Goal: Task Accomplishment & Management: Manage account settings

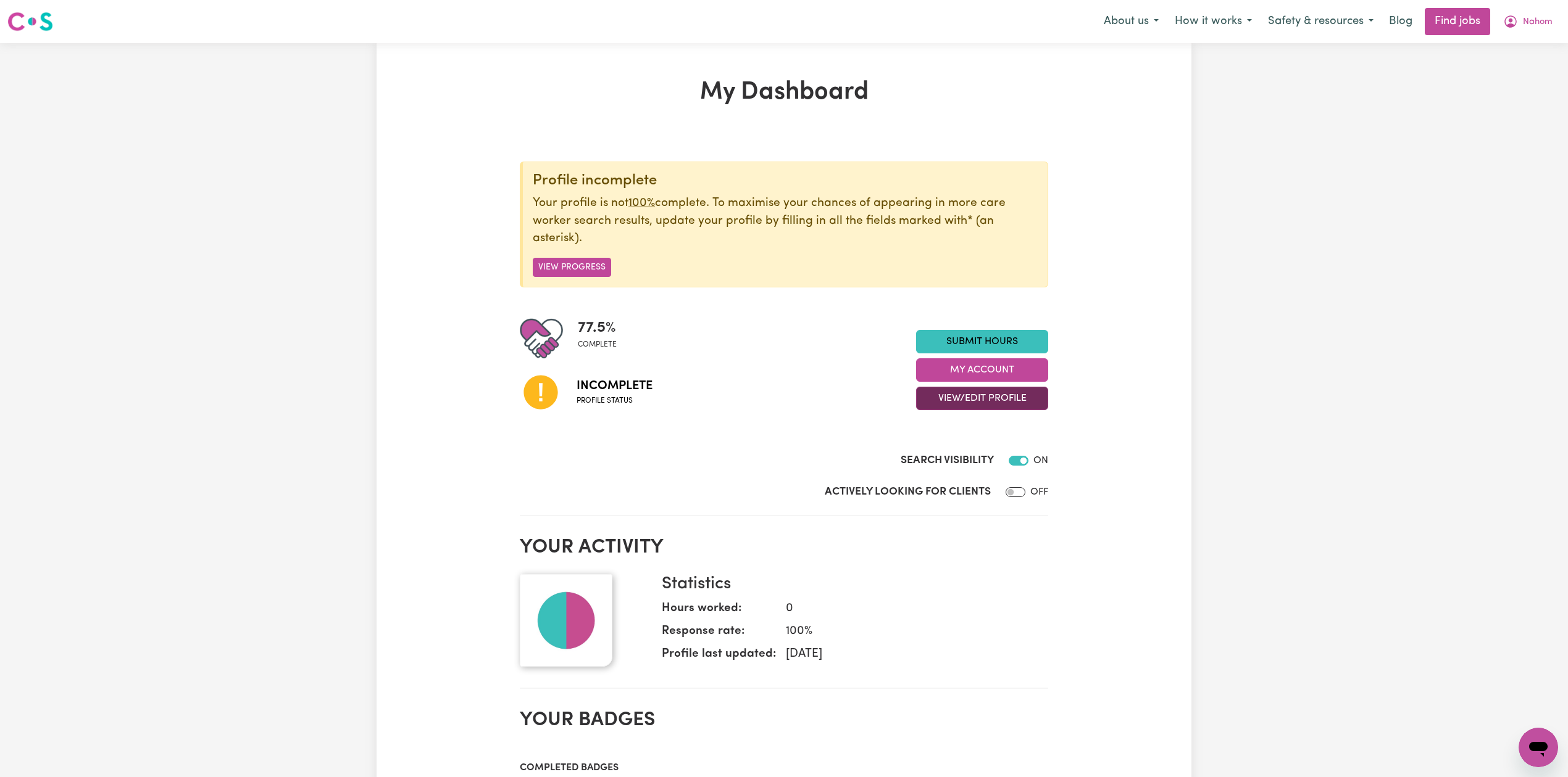
click at [954, 403] on button "View/Edit Profile" at bounding box center [982, 399] width 132 height 24
click at [946, 457] on link "Edit Profile" at bounding box center [974, 455] width 116 height 25
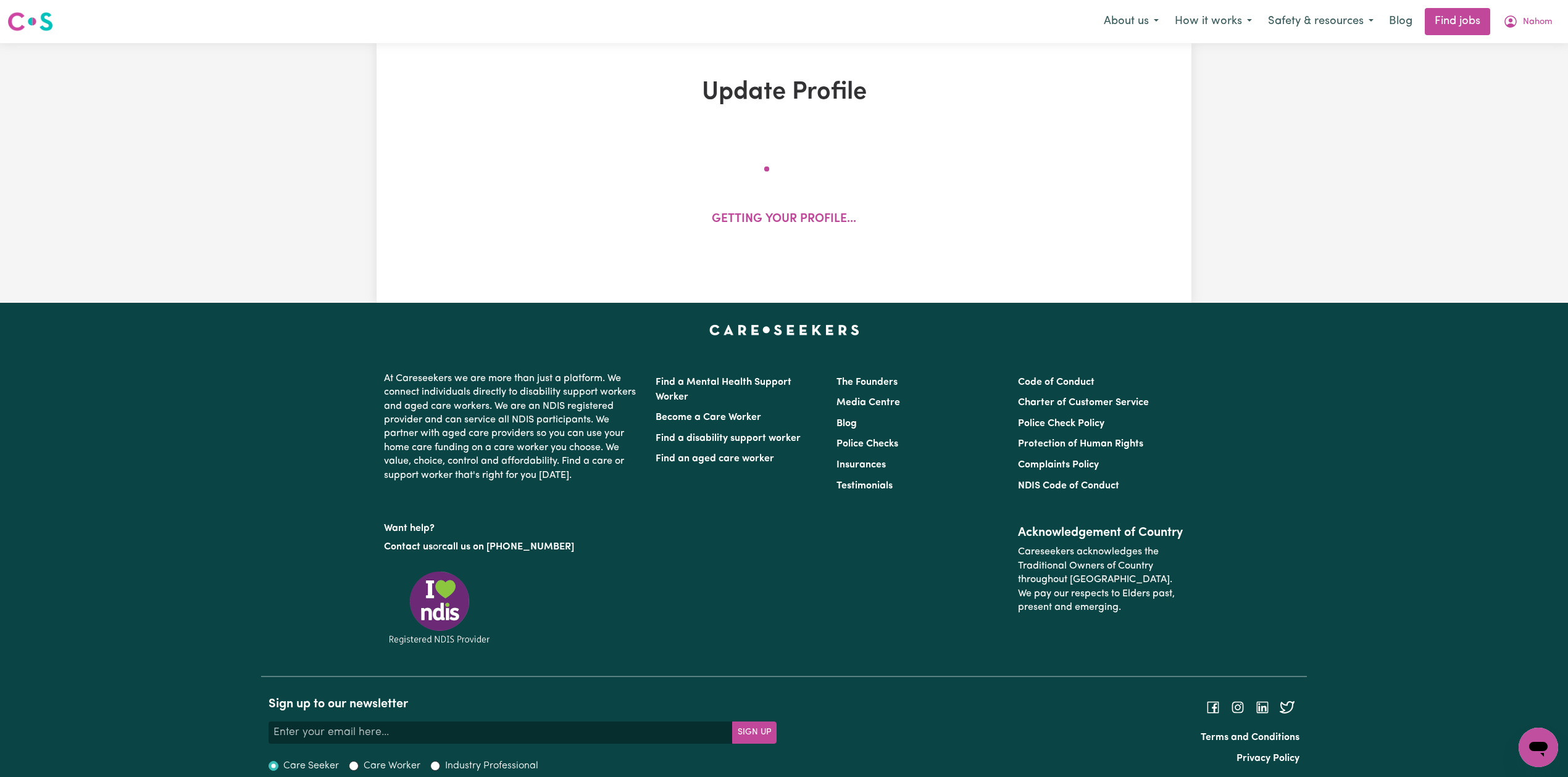
select select "[DEMOGRAPHIC_DATA]"
select select "[DEMOGRAPHIC_DATA] Citizen"
select select "Studying a healthcare related degree or qualification"
select select "72"
select select "104"
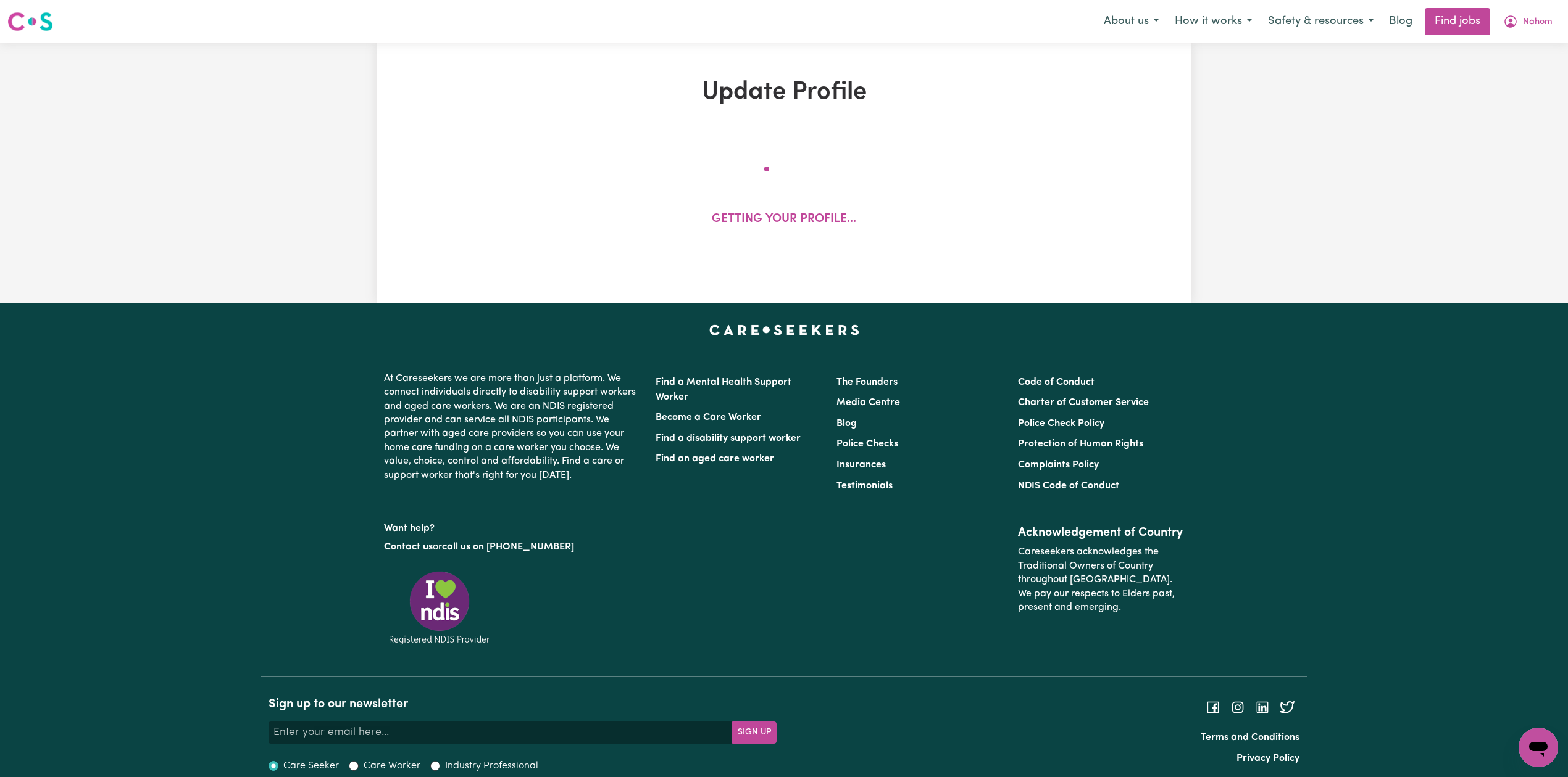
select select "122"
select select "160"
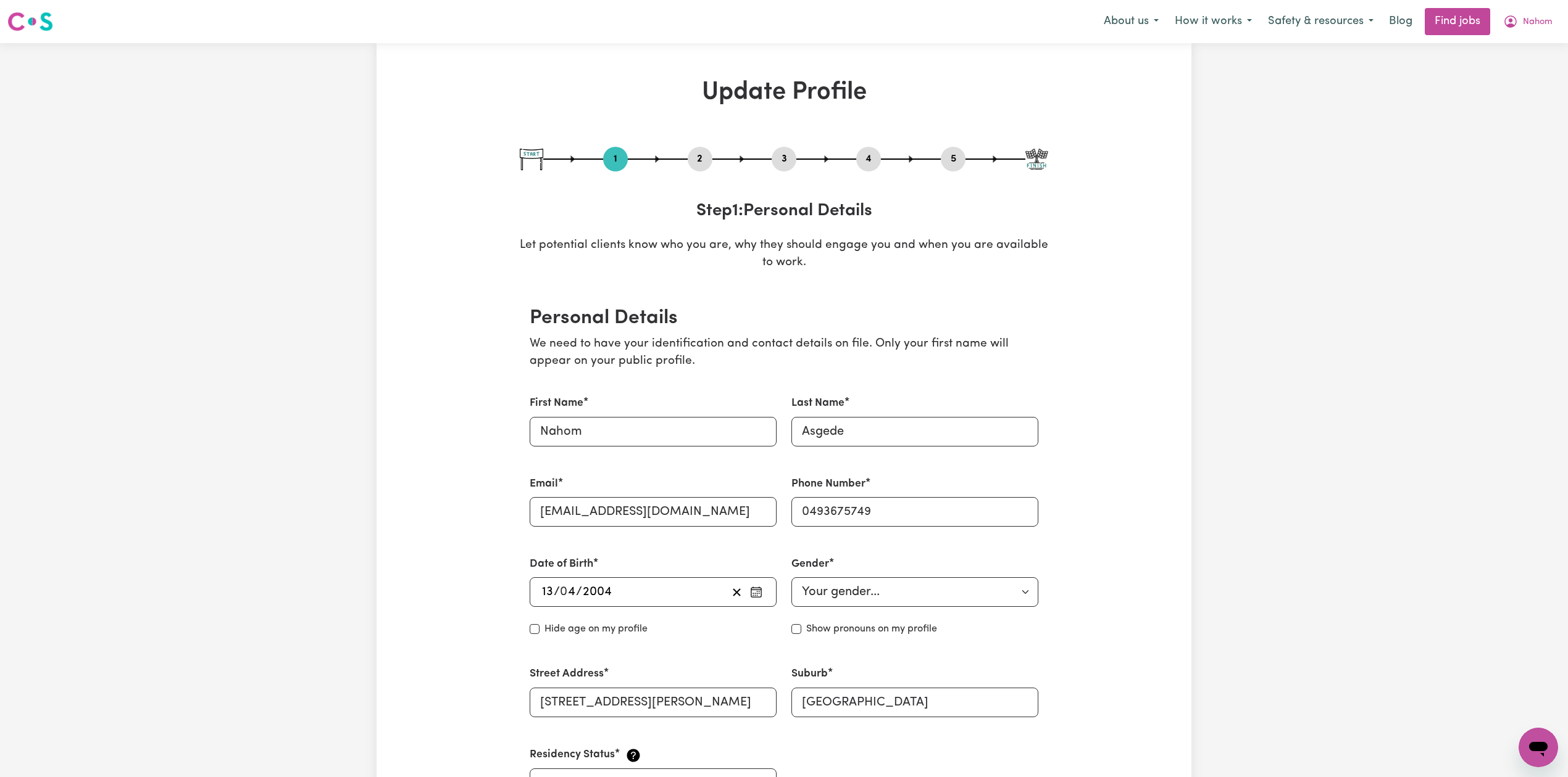
click at [958, 153] on button "5" at bounding box center [953, 159] width 25 height 16
select select "I am providing services privately on my own"
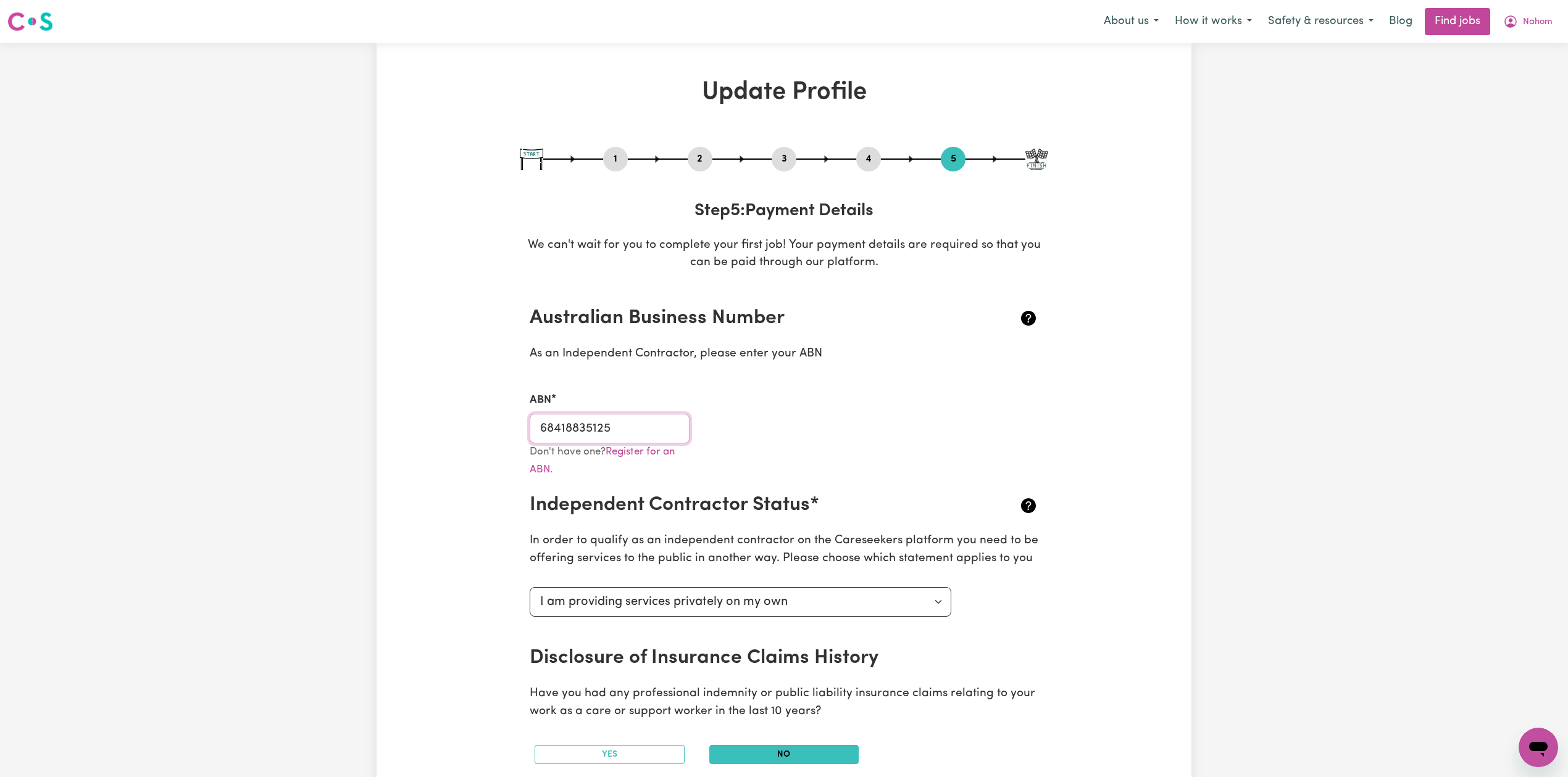
click at [625, 427] on input "68418835125" at bounding box center [609, 429] width 160 height 30
click at [620, 163] on button "1" at bounding box center [615, 159] width 25 height 16
select select "[DEMOGRAPHIC_DATA]"
select select "[DEMOGRAPHIC_DATA] Citizen"
select select "Studying a healthcare related degree or qualification"
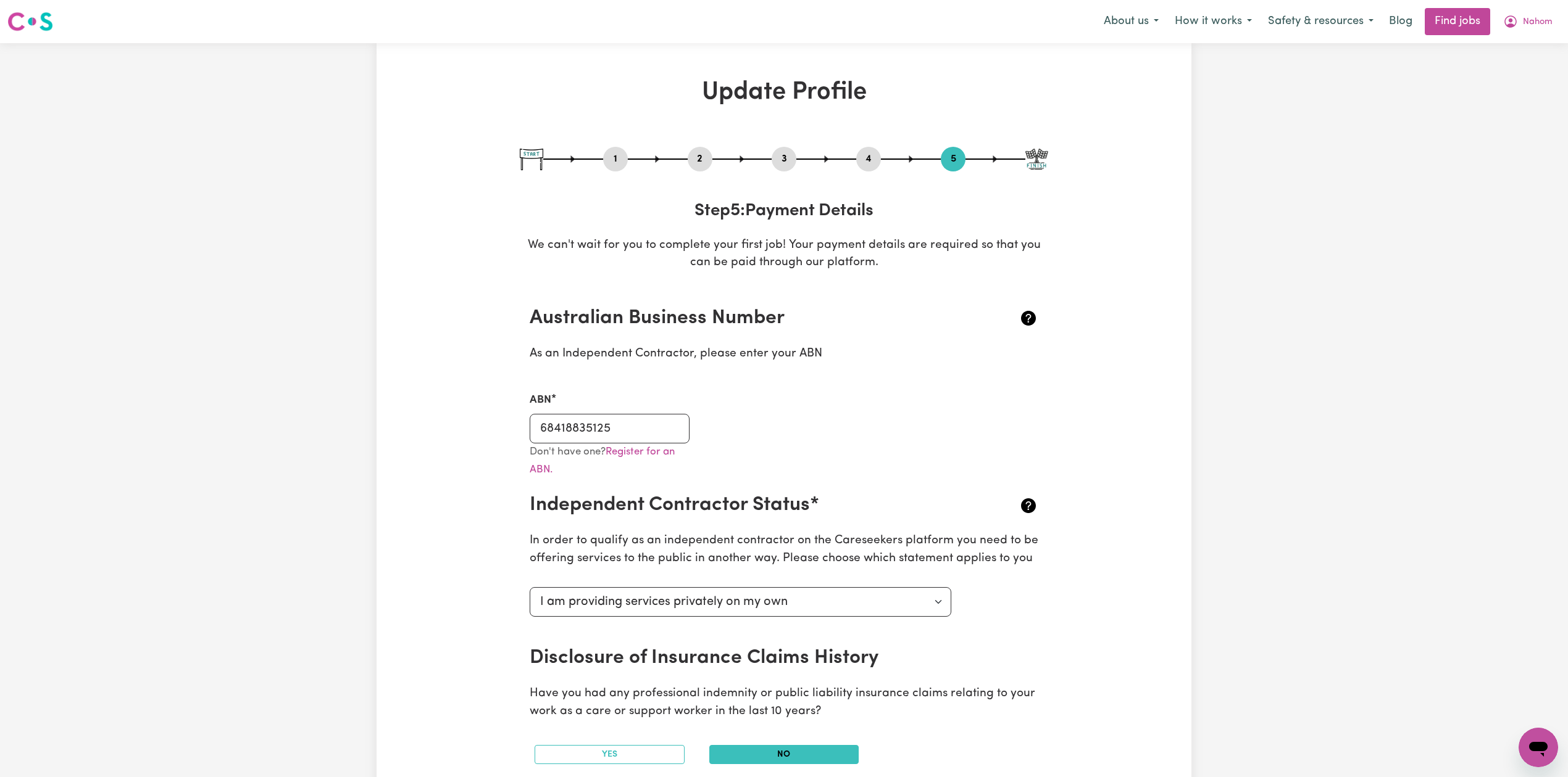
select select "72"
select select "104"
select select "122"
select select "160"
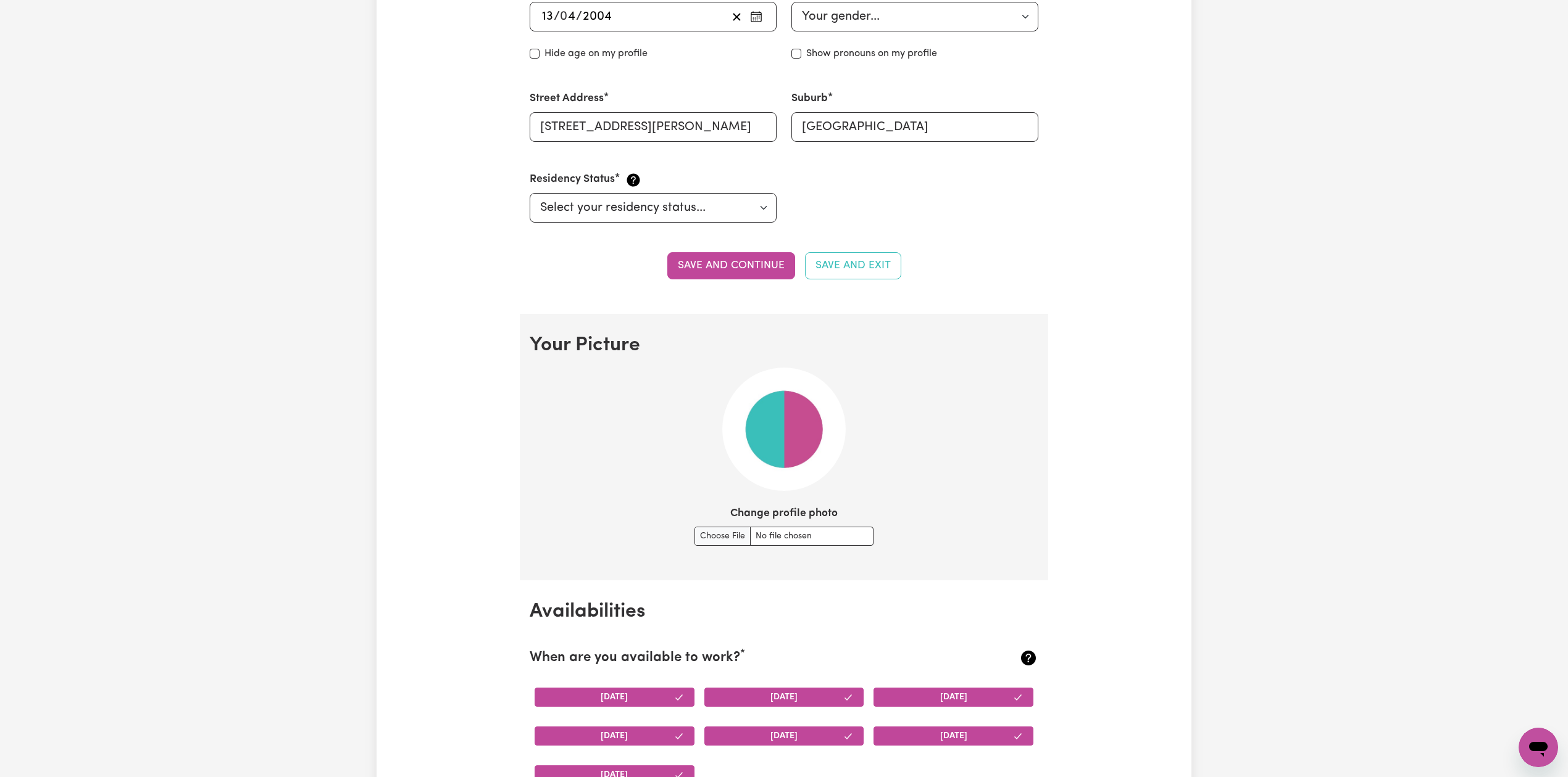
scroll to position [740, 0]
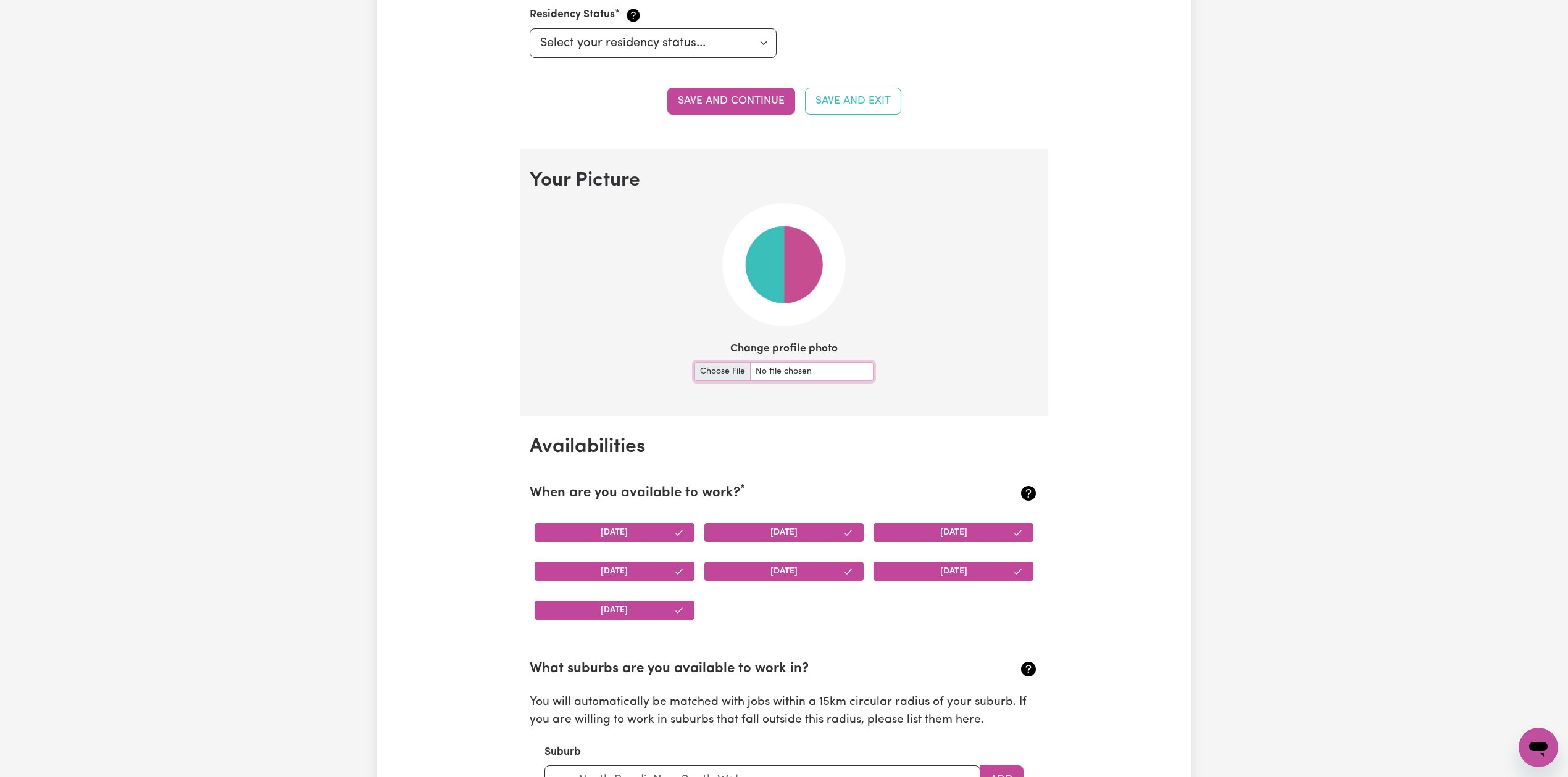
click at [709, 365] on input "Change profile photo" at bounding box center [784, 372] width 179 height 19
type input "C:\fakepath\[PERSON_NAME] prof pict.jpeg"
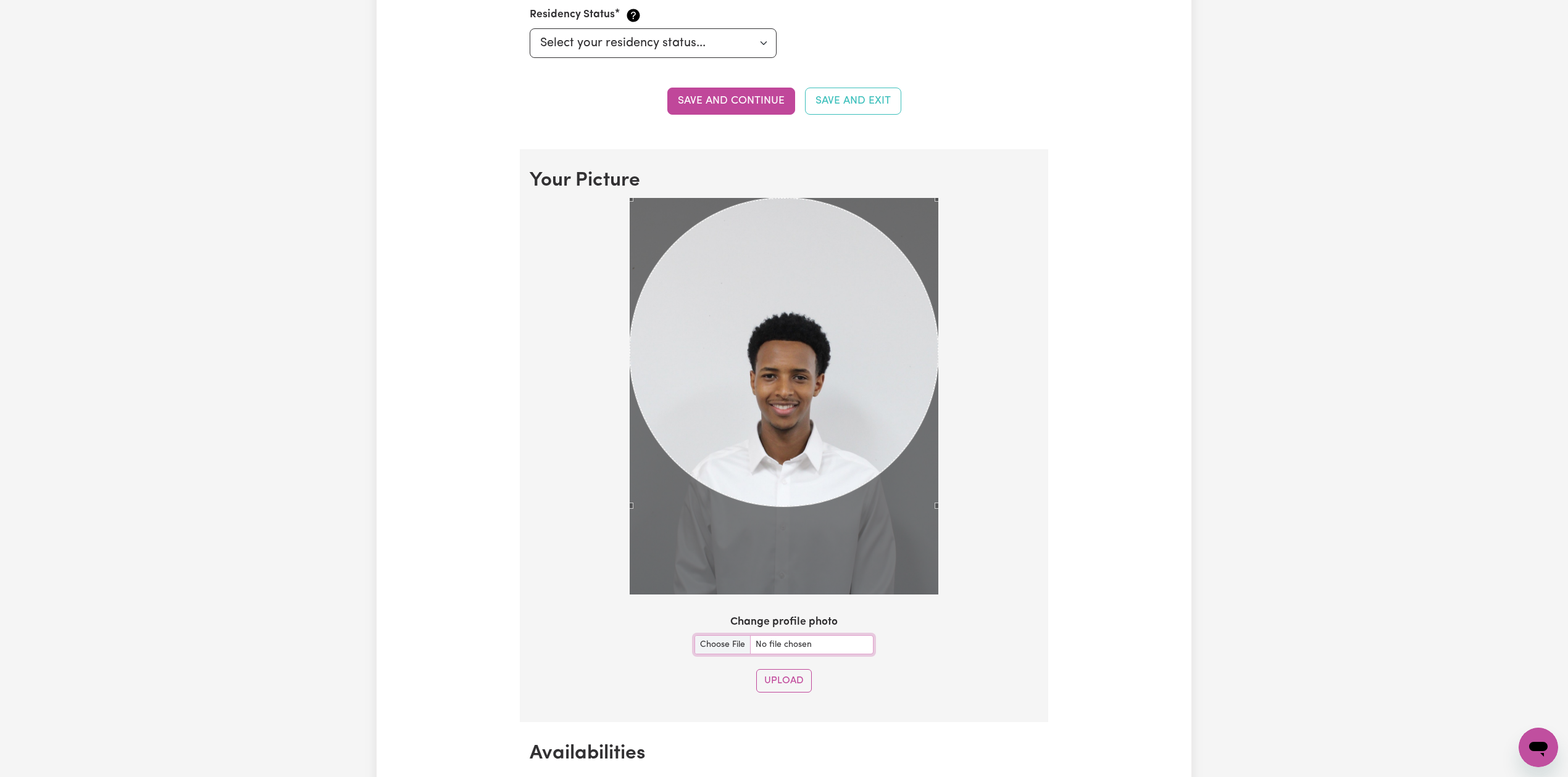
click at [1003, 553] on div at bounding box center [784, 399] width 508 height 401
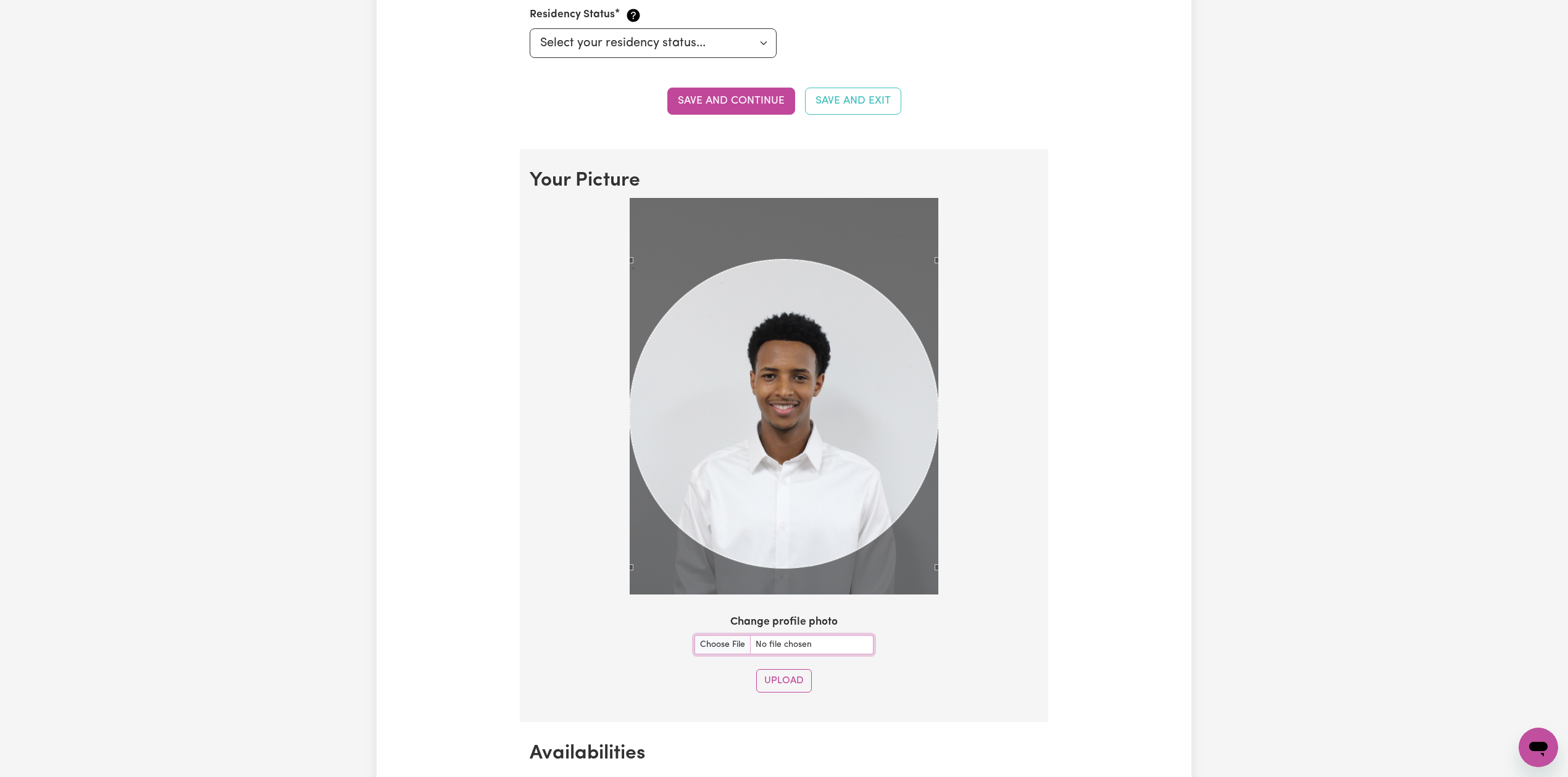
click at [828, 406] on div "Use the arrow keys to move the crop selection area" at bounding box center [784, 414] width 309 height 309
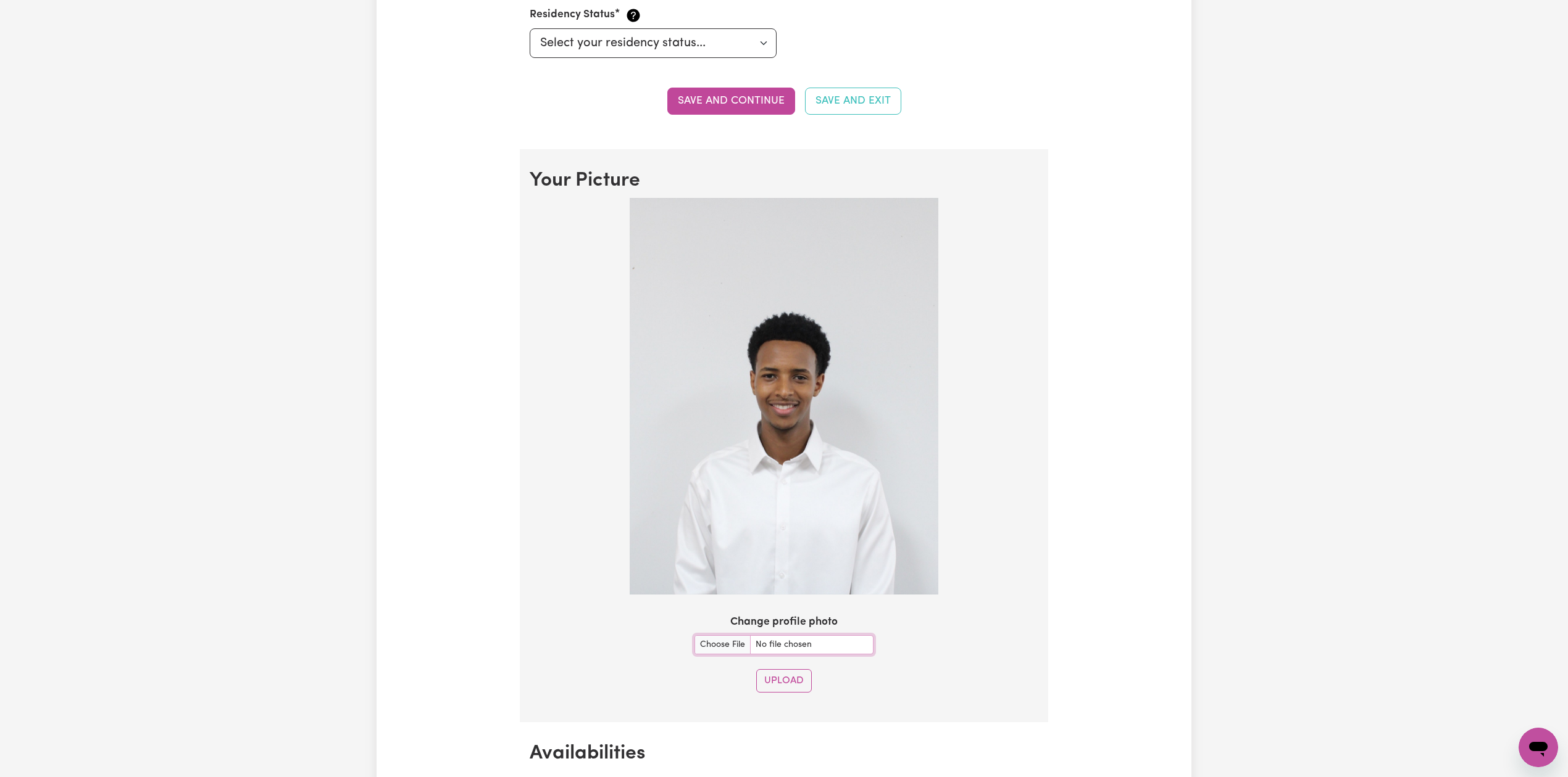
click at [932, 264] on img at bounding box center [784, 397] width 309 height 397
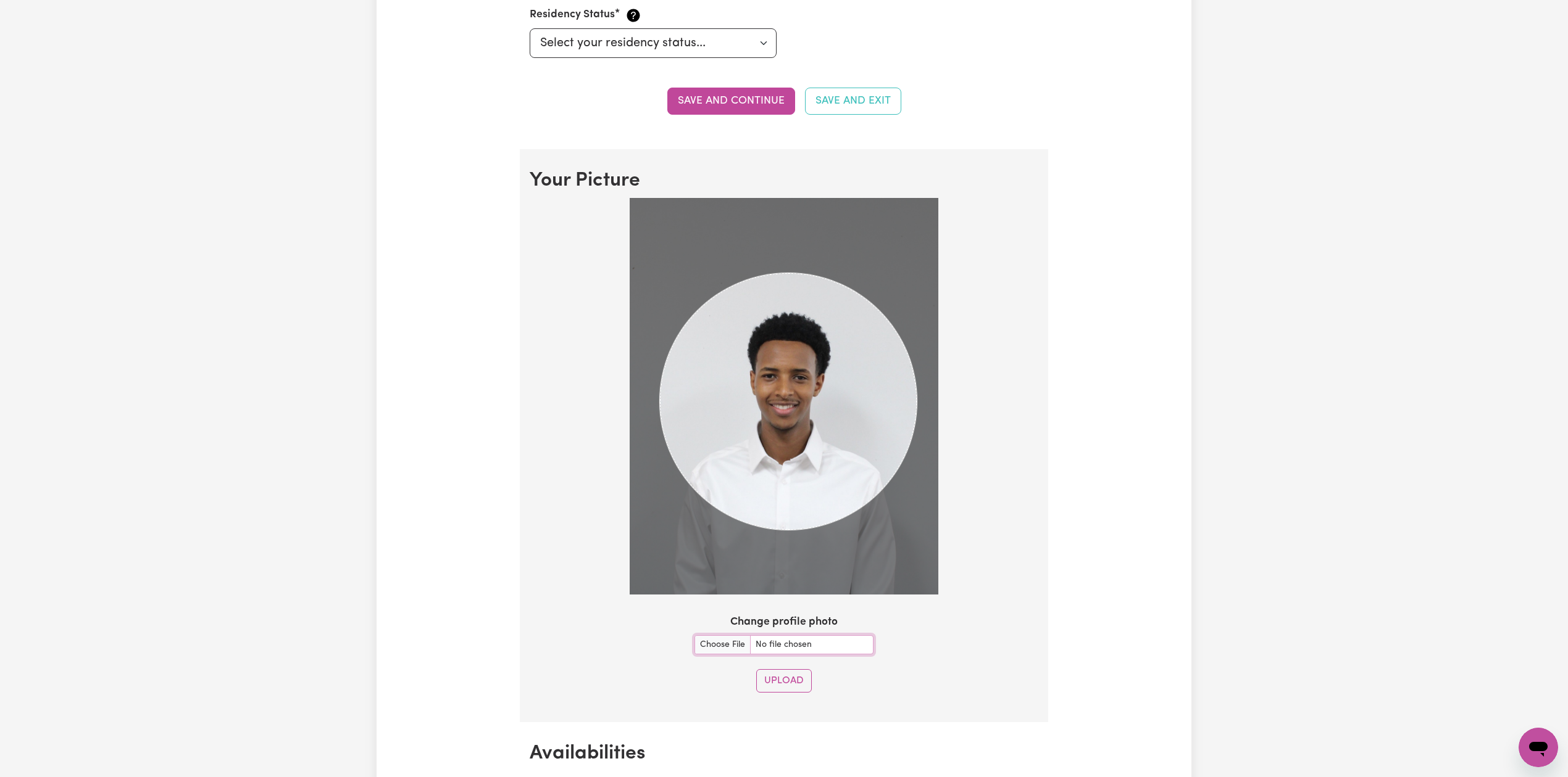
click at [917, 516] on img at bounding box center [784, 397] width 309 height 397
click at [852, 459] on div "Use the arrow keys to move the crop selection area" at bounding box center [788, 408] width 257 height 257
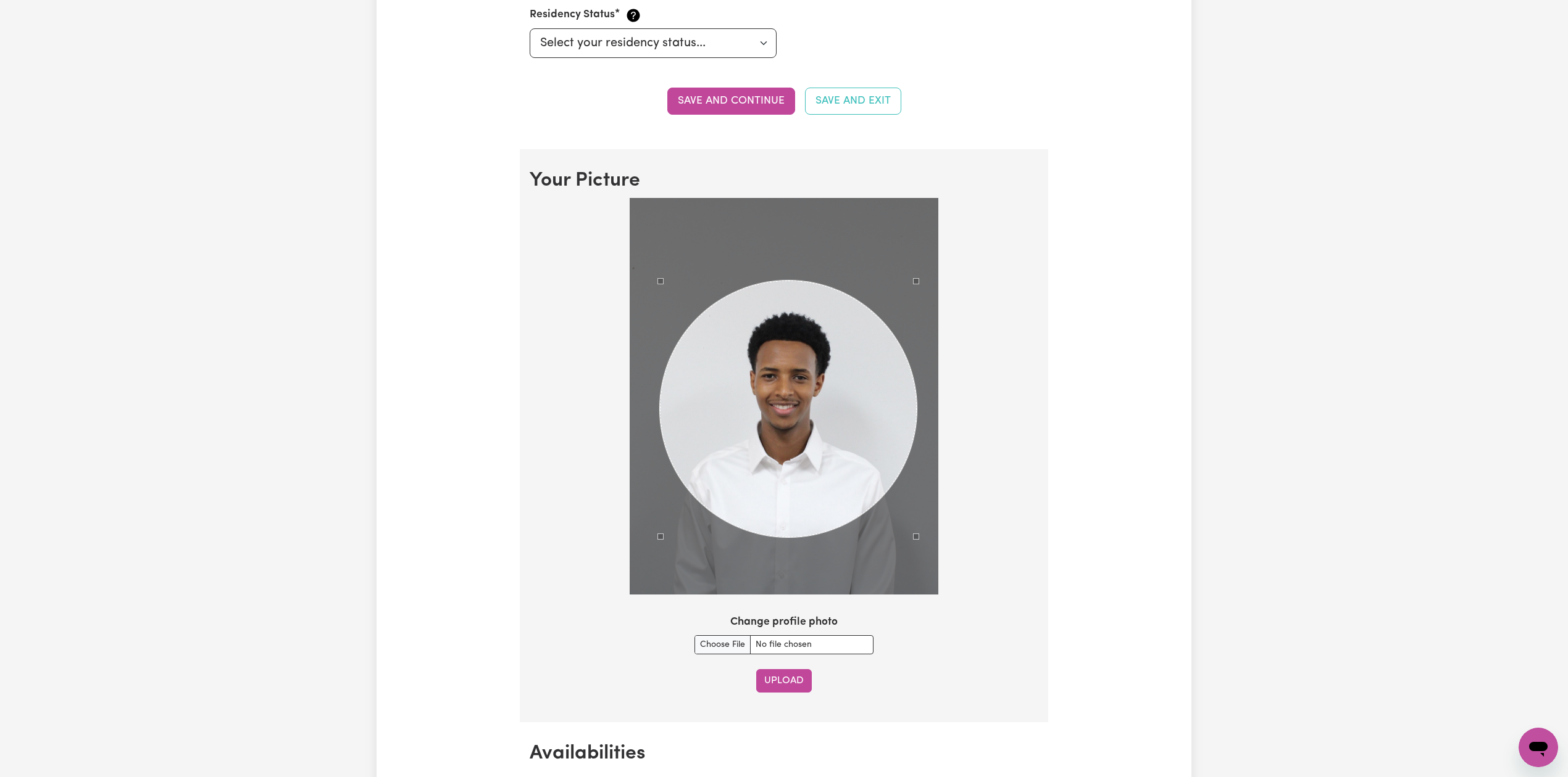
click at [786, 679] on button "Upload" at bounding box center [784, 681] width 56 height 24
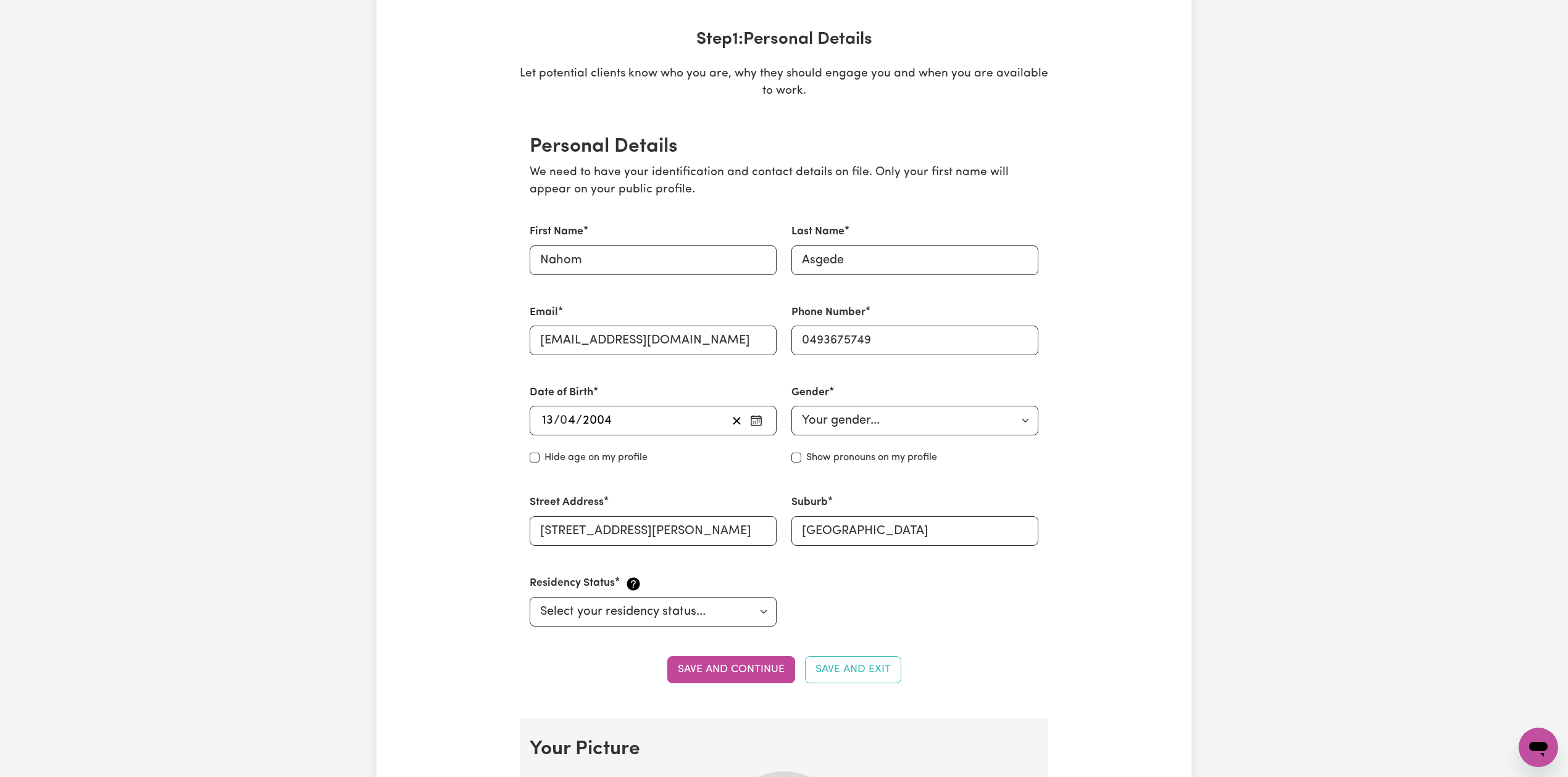
scroll to position [0, 0]
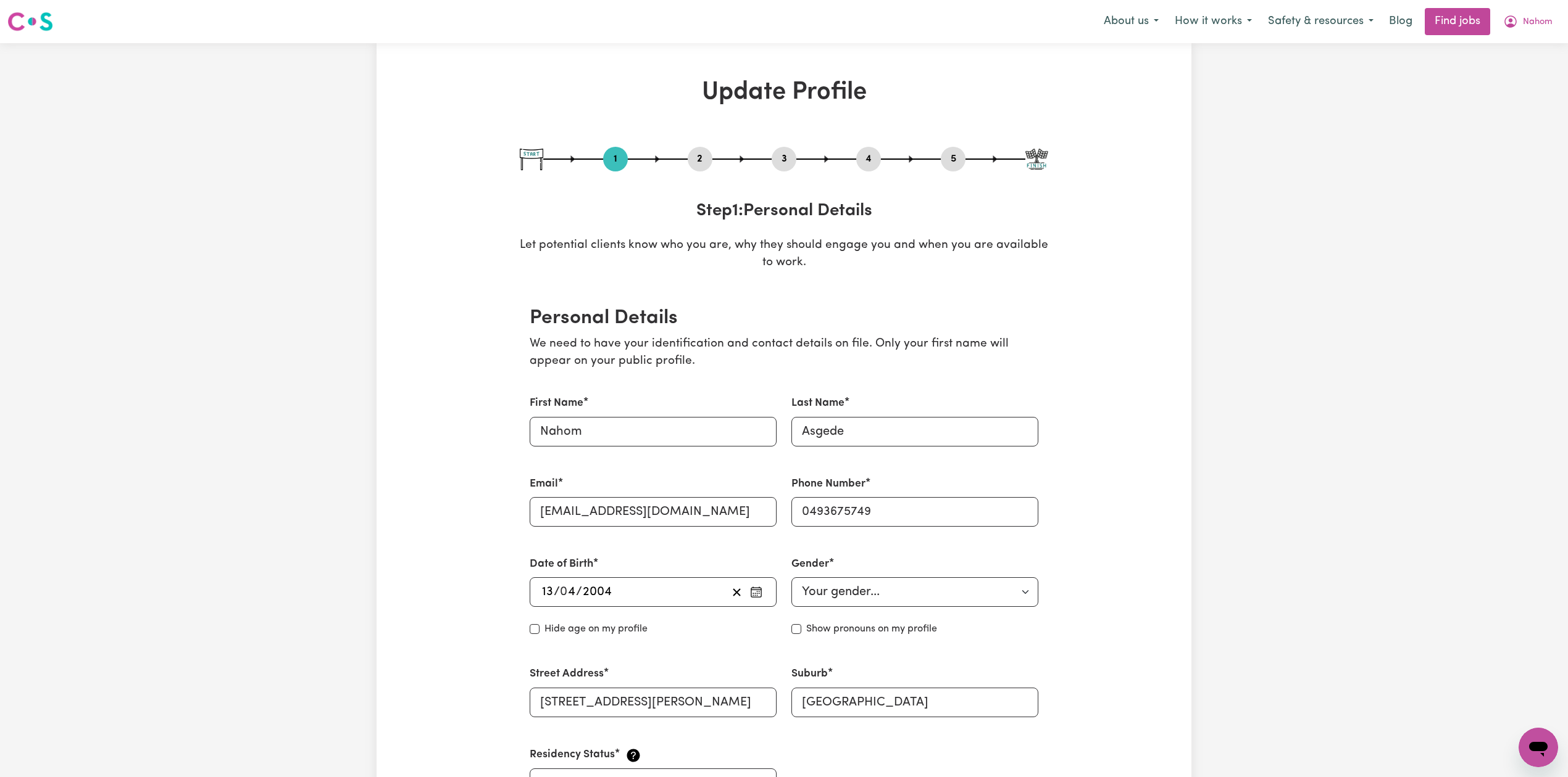
click at [701, 168] on div "2" at bounding box center [700, 159] width 25 height 25
click at [696, 161] on button "2" at bounding box center [700, 159] width 25 height 16
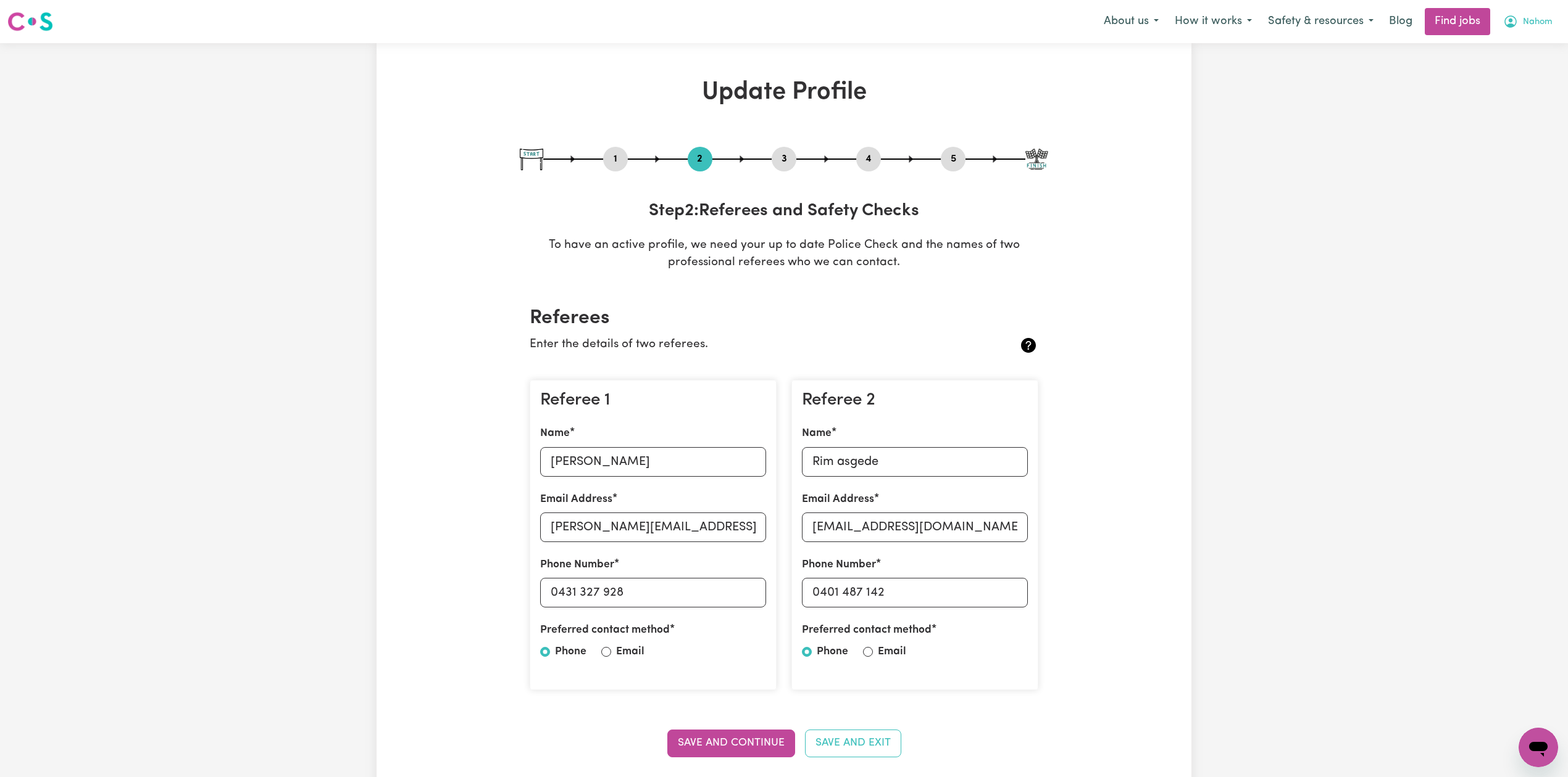
click at [1543, 9] on button "Nahom" at bounding box center [1527, 21] width 65 height 26
click at [1534, 26] on span "Nahom" at bounding box center [1538, 21] width 30 height 13
click at [1506, 68] on link "My Dashboard" at bounding box center [1511, 71] width 98 height 24
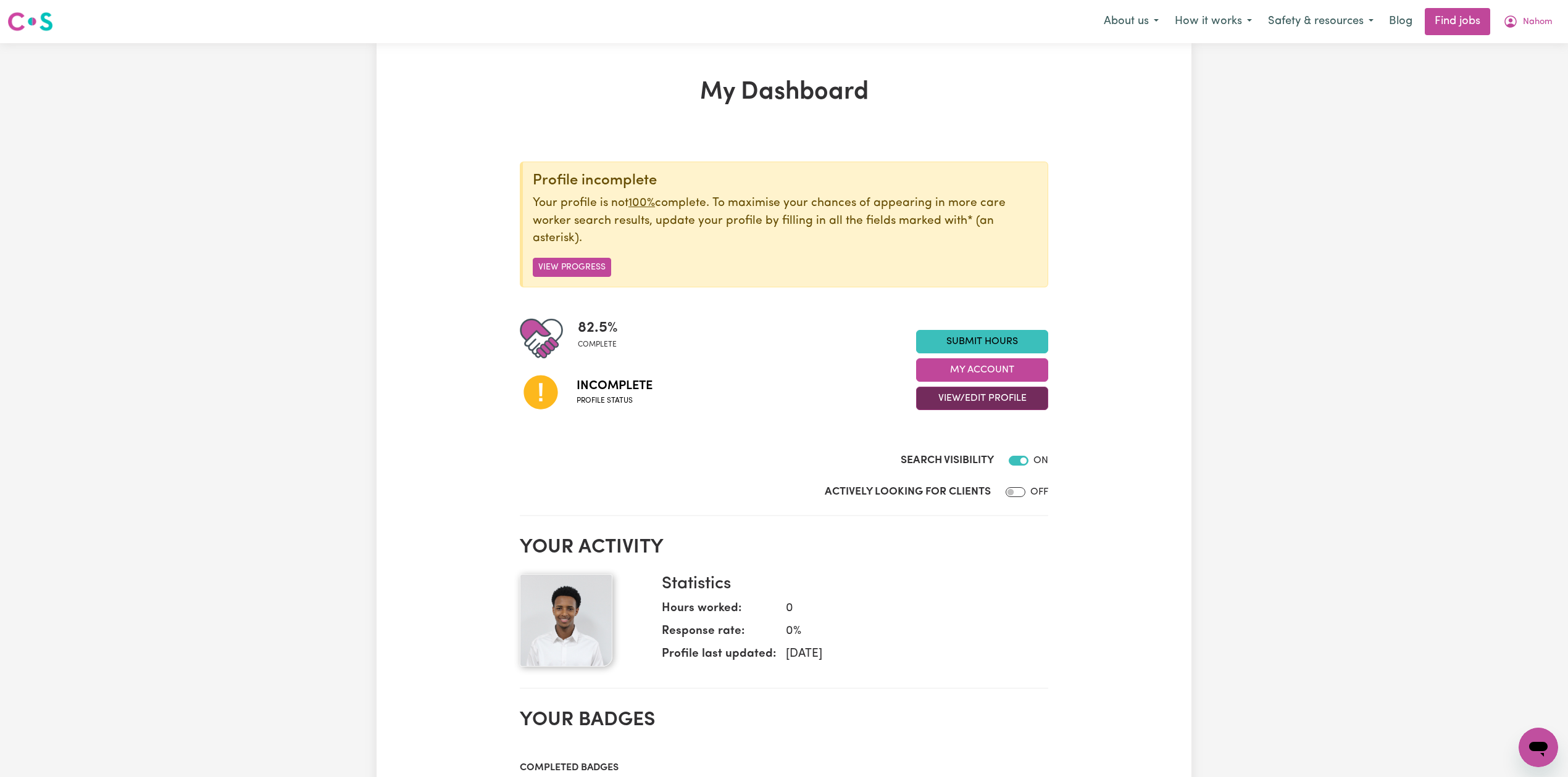
click at [969, 393] on button "View/Edit Profile" at bounding box center [982, 399] width 132 height 24
click at [969, 474] on link "Profile Completeness" at bounding box center [974, 480] width 116 height 25
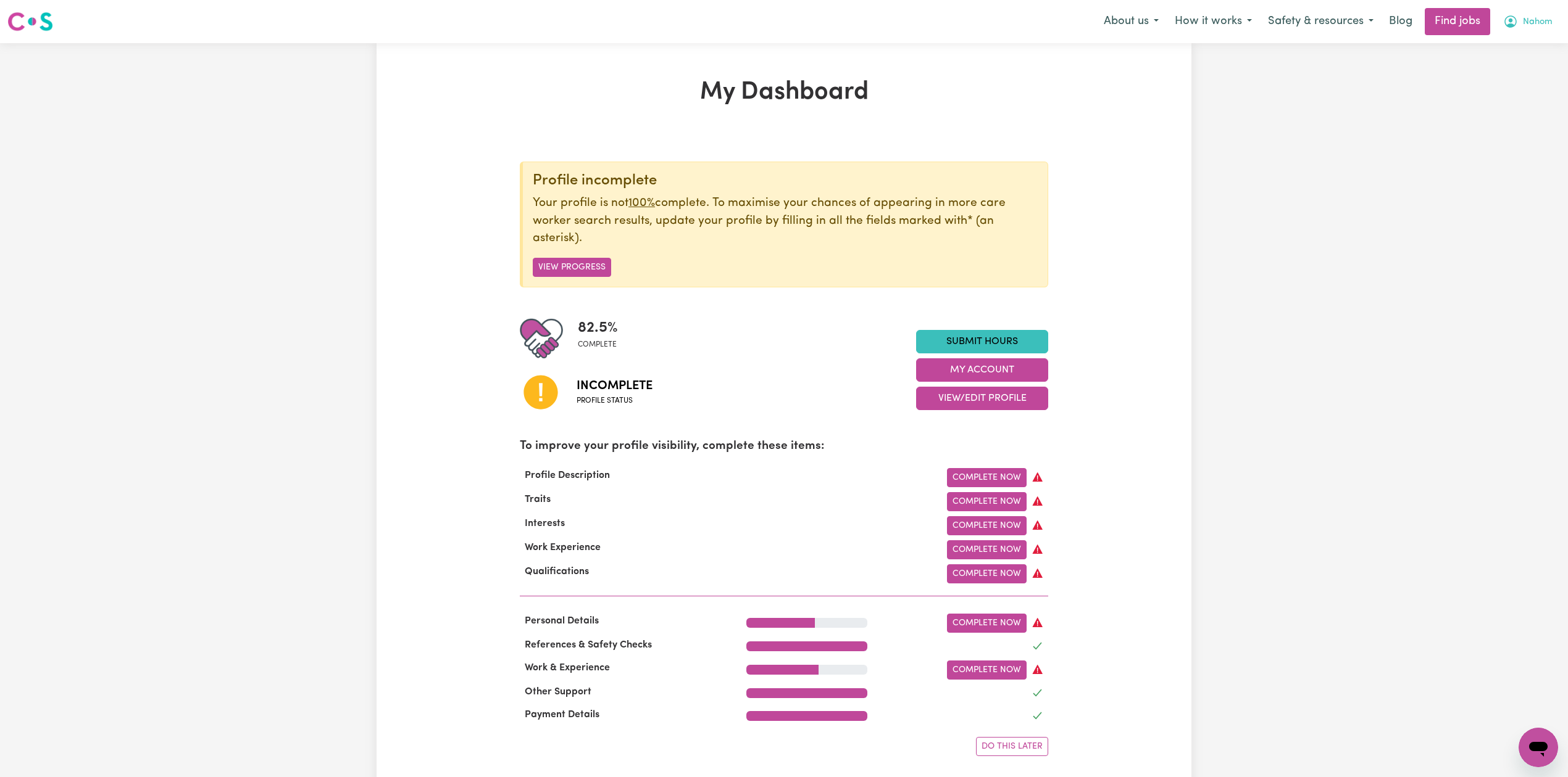
click at [1550, 21] on span "Nahom" at bounding box center [1538, 21] width 30 height 13
click at [1517, 94] on link "Logout" at bounding box center [1511, 94] width 98 height 24
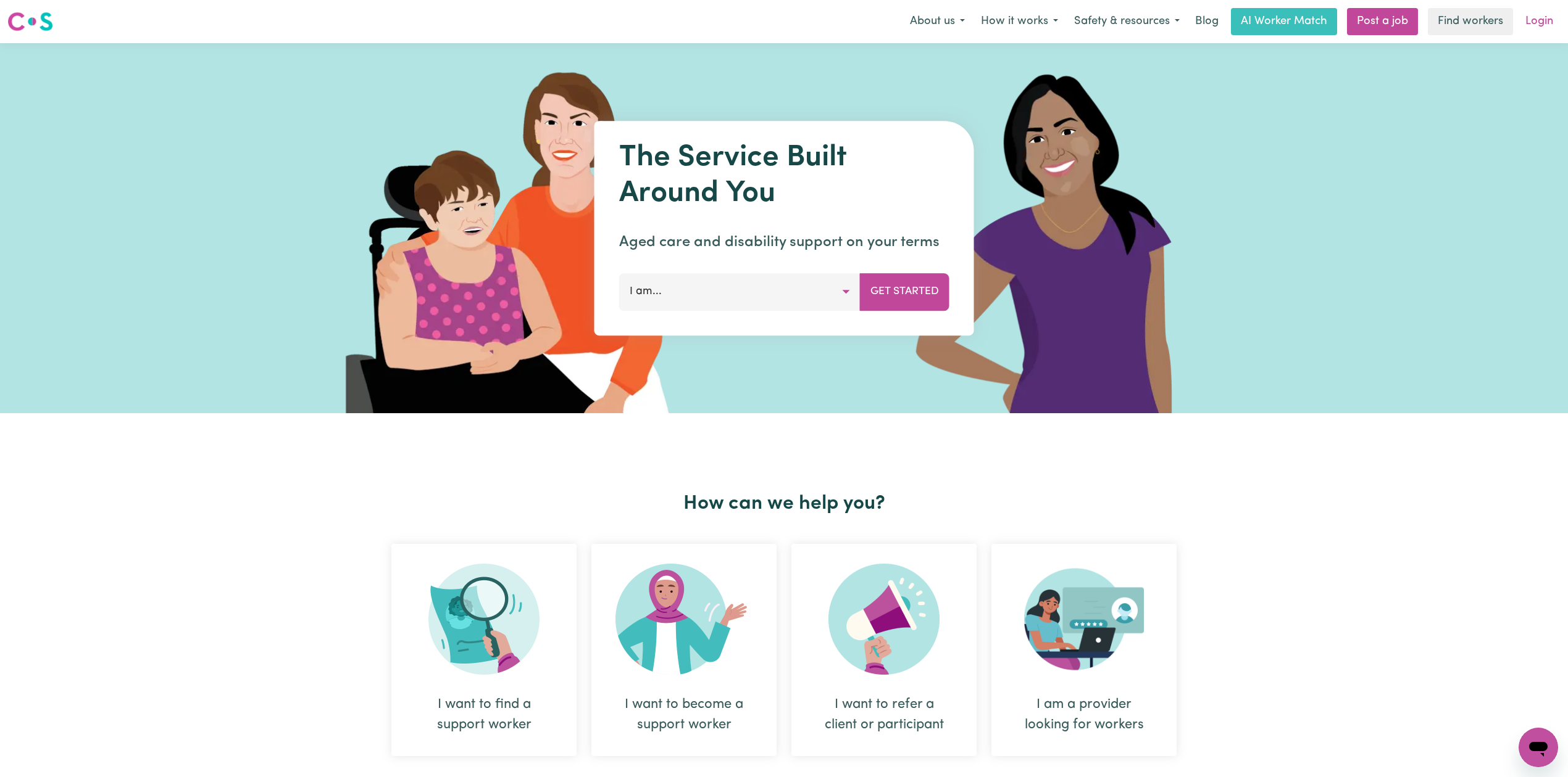
click at [1544, 16] on link "Login" at bounding box center [1539, 21] width 42 height 27
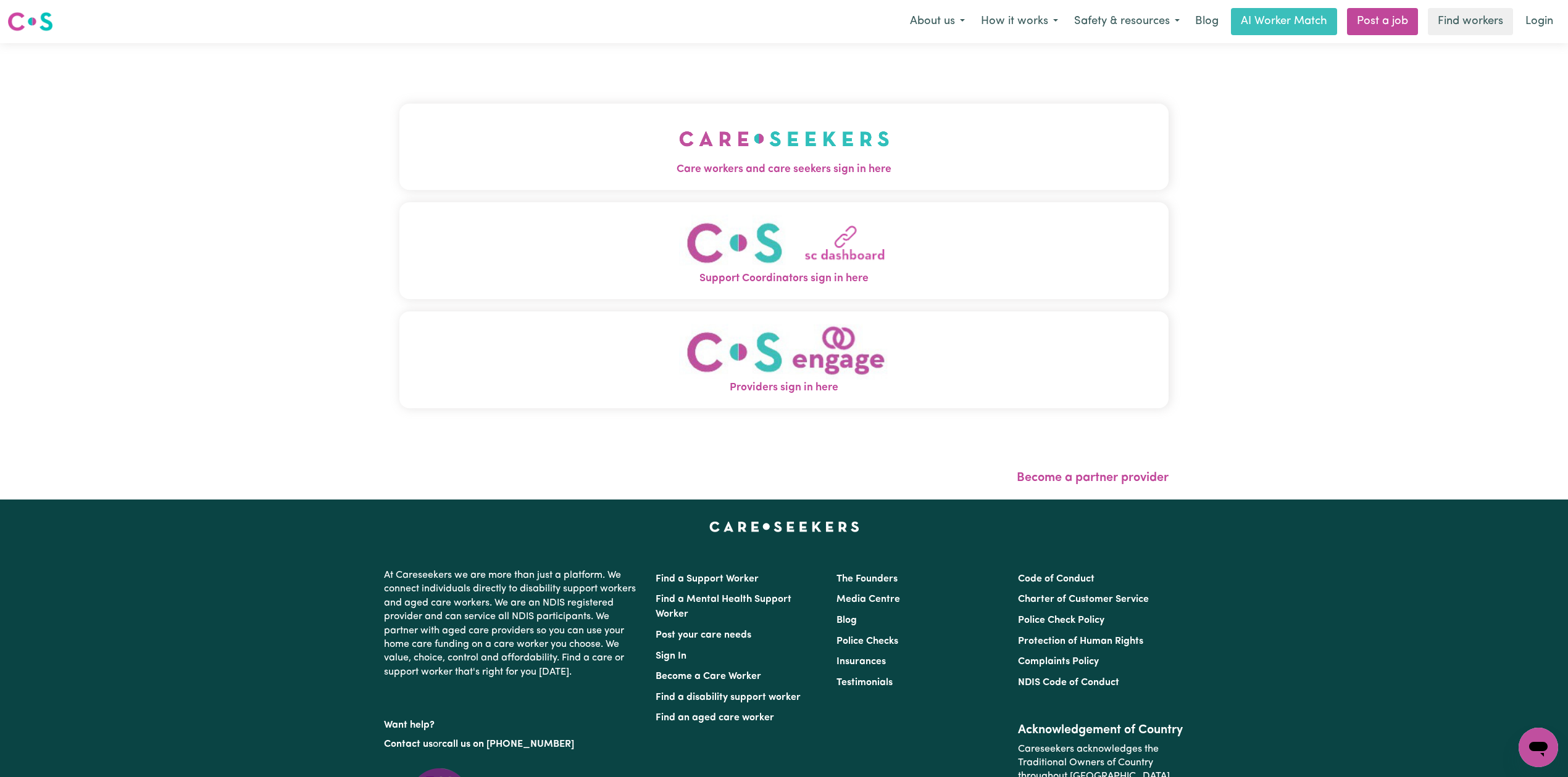
click at [583, 134] on button "Care workers and care seekers sign in here" at bounding box center [784, 147] width 769 height 86
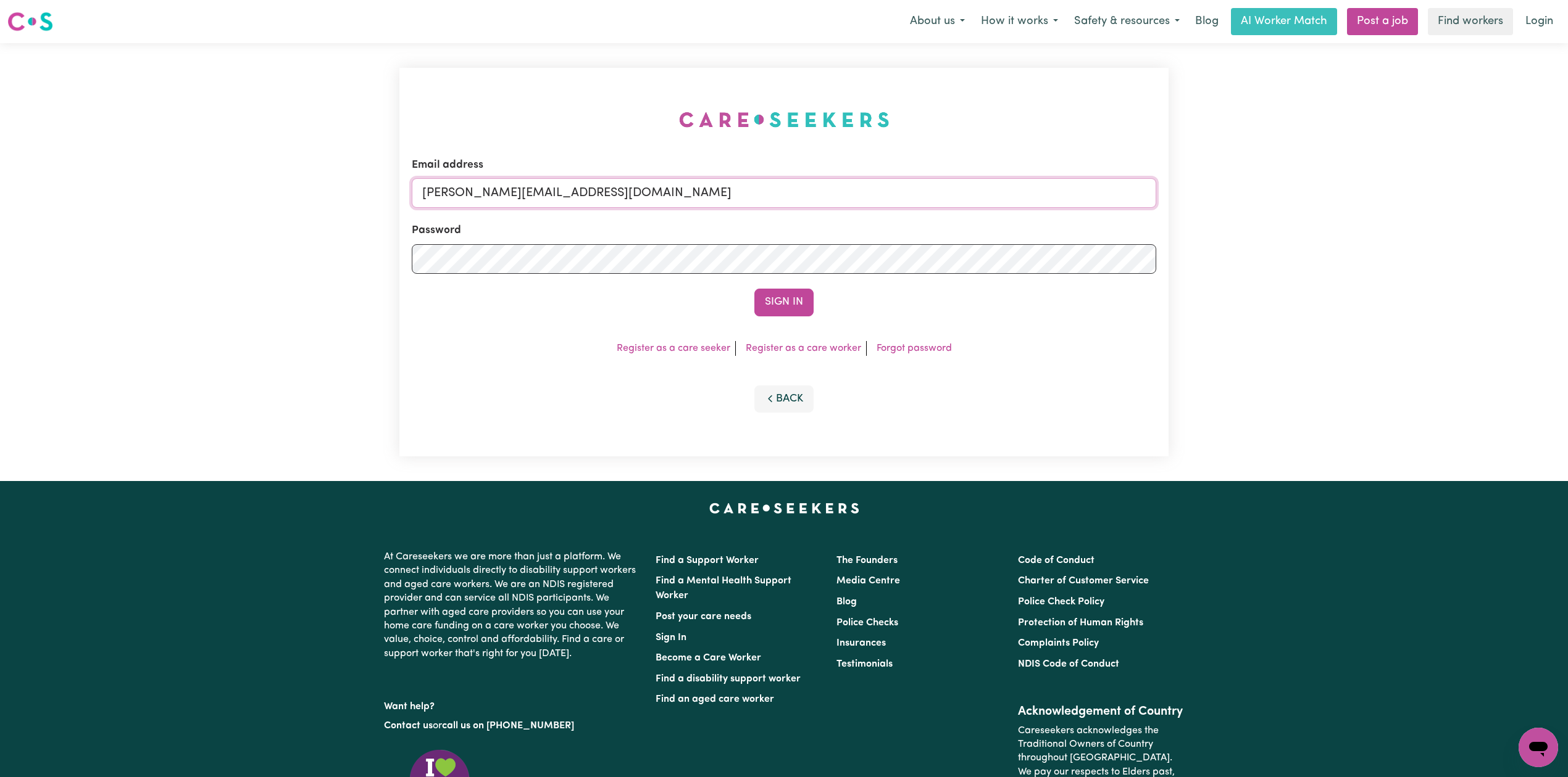
drag, startPoint x: 638, startPoint y: 183, endPoint x: 613, endPoint y: 194, distance: 27.3
click at [638, 183] on input "[PERSON_NAME][EMAIL_ADDRESS][DOMAIN_NAME]" at bounding box center [784, 193] width 745 height 30
drag, startPoint x: 487, startPoint y: 194, endPoint x: 794, endPoint y: 202, distance: 307.1
click at [794, 202] on input "Superuser~[EMAIL_ADDRESS][DOMAIN_NAME]" at bounding box center [784, 193] width 745 height 30
type input "Superuser~[EMAIL_ADDRESS][DOMAIN_NAME]"
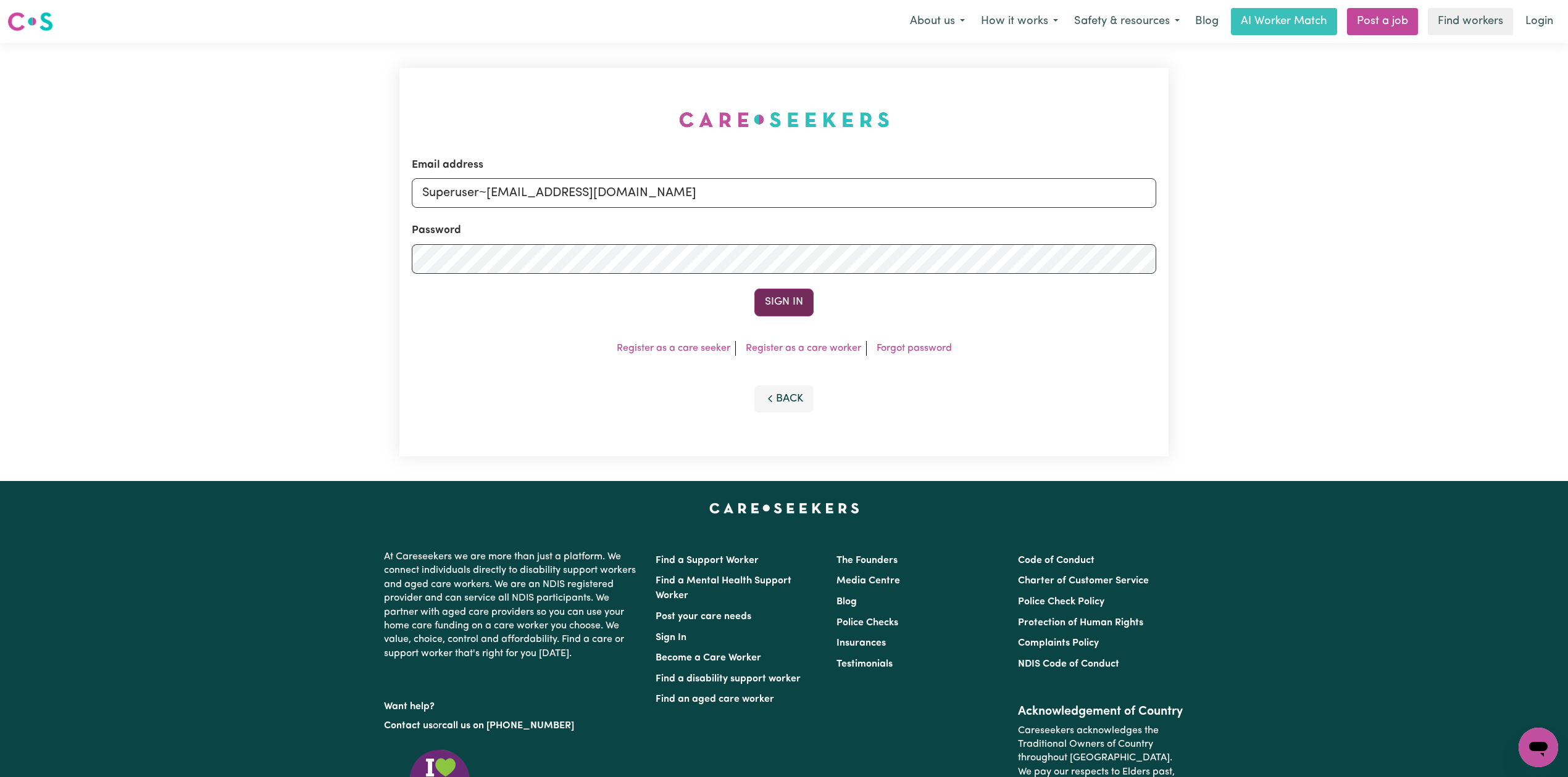
click at [780, 306] on button "Sign In" at bounding box center [784, 302] width 59 height 27
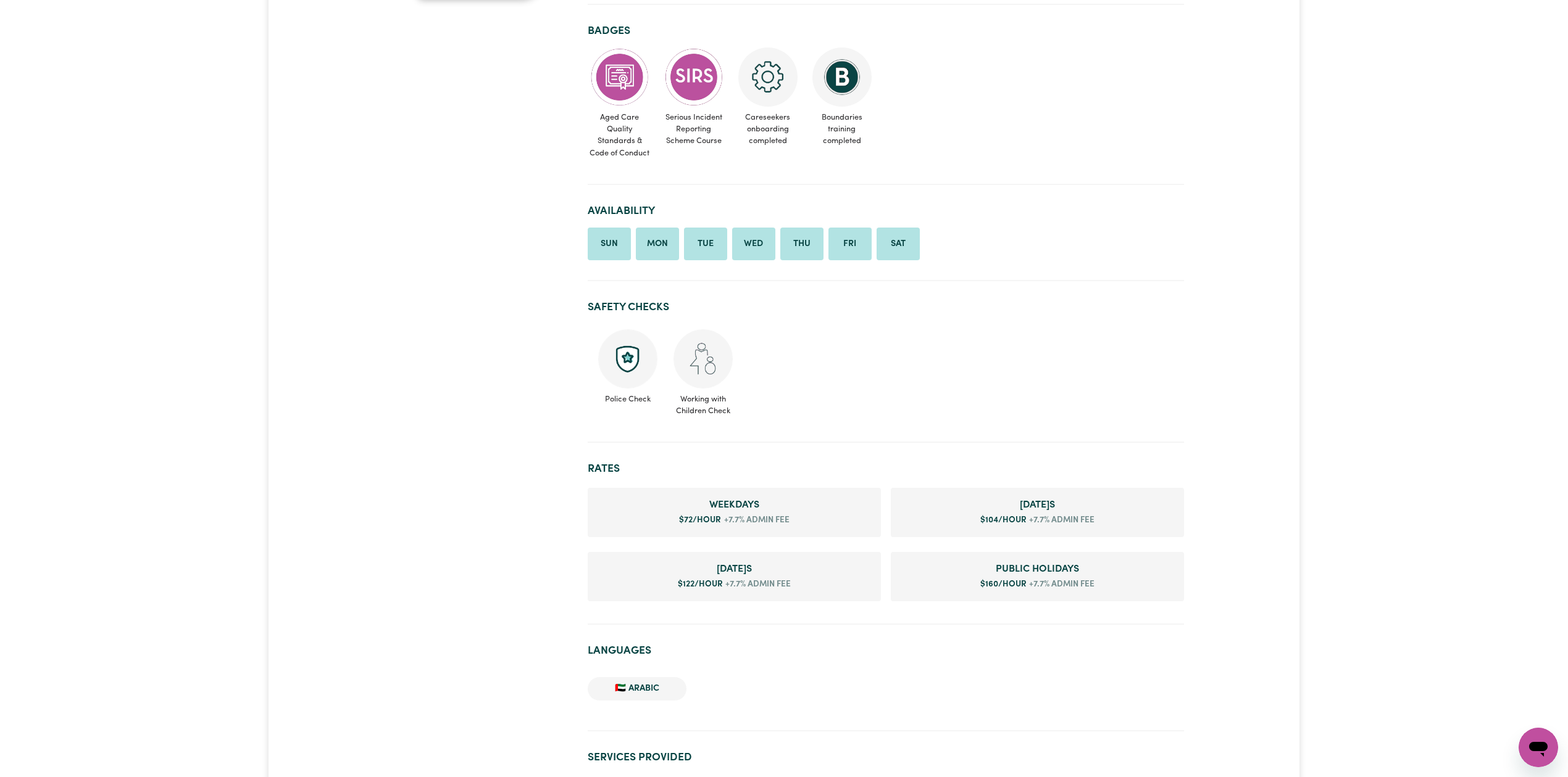
click at [161, 280] on div "Nahom PARAFIELD GARDENS , South Australia 0 hours completed Aged Care Disabilit…" at bounding box center [784, 706] width 1568 height 1819
click at [375, 218] on div "Nahom PARAFIELD GARDENS , South Australia 0 hours completed Aged Care Disabilit…" at bounding box center [783, 706] width 1030 height 1740
